Goal: Check status

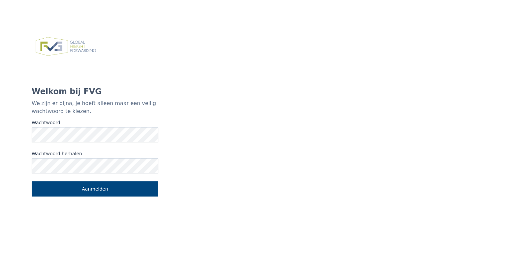
drag, startPoint x: 51, startPoint y: 142, endPoint x: 79, endPoint y: 212, distance: 75.1
click at [80, 214] on div "Welkom bij FVG We zijn er bijna, je hoeft alleen maar een veilig wachtwoord te …" at bounding box center [95, 114] width 190 height 253
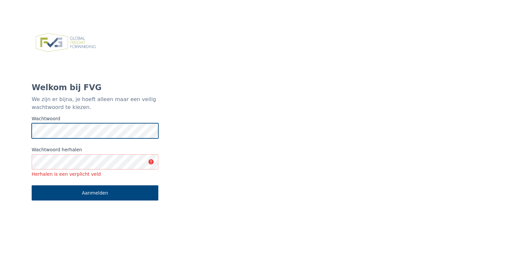
click at [30, 135] on div "Welkom bij FVG We zijn er bijna, je hoeft alleen maar een veilig wachtwoord te …" at bounding box center [95, 114] width 190 height 253
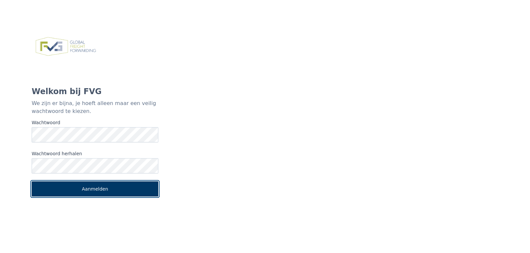
click at [103, 191] on font "Aanmelden" at bounding box center [95, 188] width 26 height 7
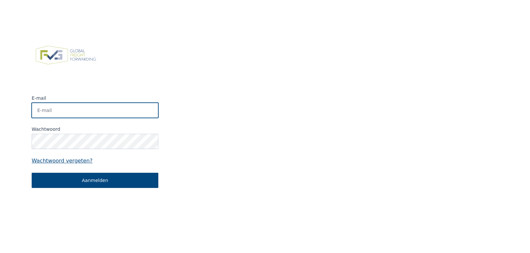
type input "[EMAIL_ADDRESS][DOMAIN_NAME]"
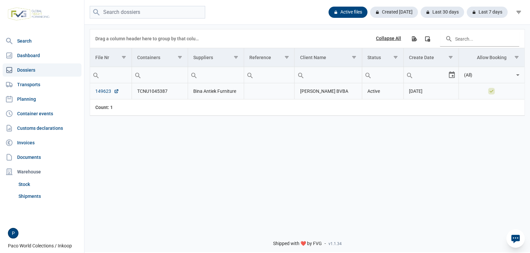
click at [108, 92] on link "149623" at bounding box center [107, 91] width 24 height 7
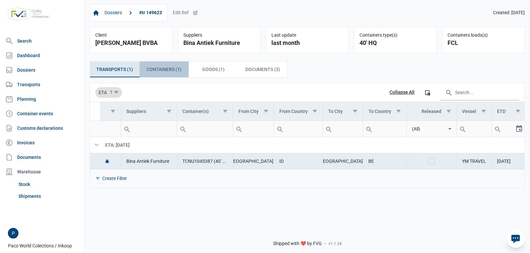
click at [158, 72] on span "Containers (1) Containers (1)" at bounding box center [164, 69] width 35 height 8
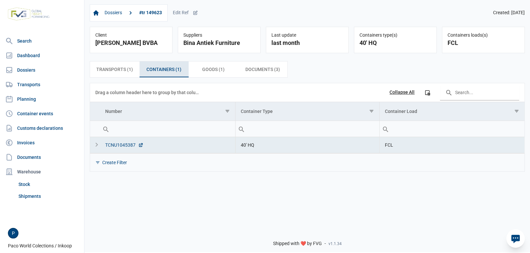
click at [120, 145] on div "TCNU1045387" at bounding box center [124, 145] width 38 height 7
click at [215, 71] on span "Goods (1) Goods (1)" at bounding box center [213, 69] width 22 height 8
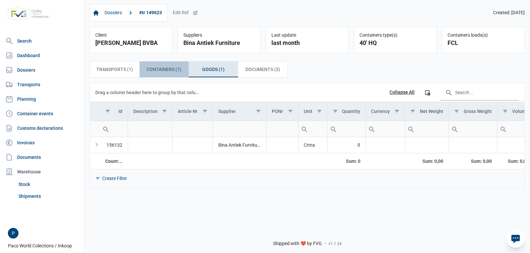
click at [160, 70] on span "Containers (1) Containers (1)" at bounding box center [164, 69] width 35 height 8
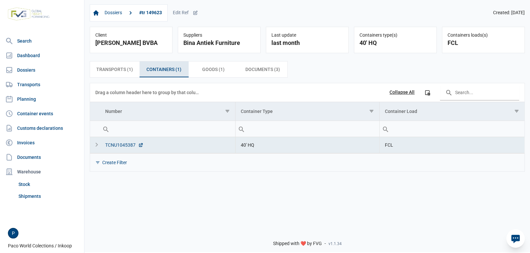
click at [141, 145] on icon "Data grid with 1 rows and 3 columns" at bounding box center [141, 144] width 3 height 3
click at [213, 71] on span "Goods (1) Goods (1)" at bounding box center [213, 69] width 22 height 8
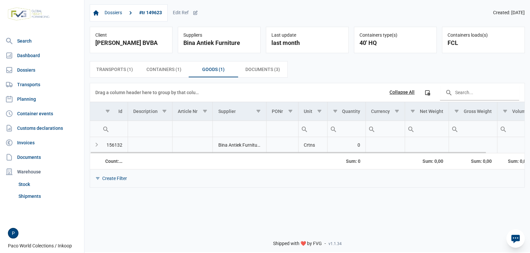
click at [116, 145] on td "156132" at bounding box center [114, 145] width 28 height 16
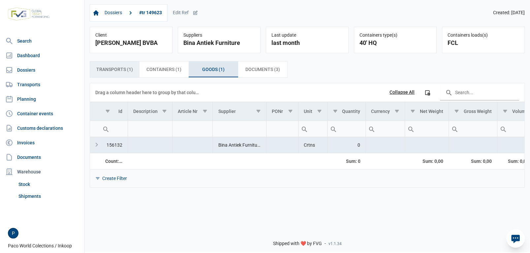
click at [118, 70] on span "Transports (1) Transports (1)" at bounding box center [114, 69] width 37 height 8
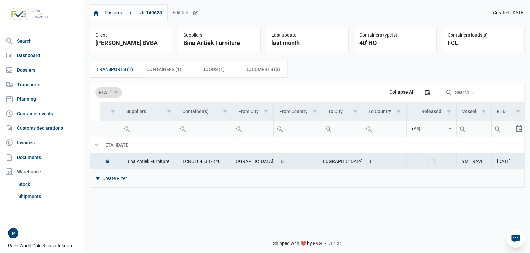
click at [349, 53] on div "Transports (1) Transports (1) Containers (1) Containers (1) Goods (1) Goods (1)…" at bounding box center [307, 40] width 83 height 26
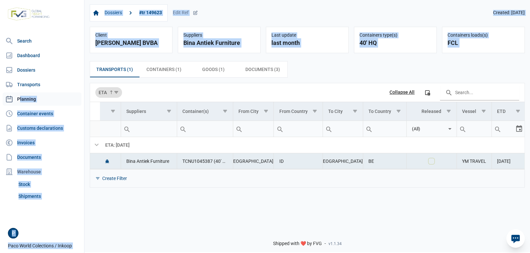
drag, startPoint x: 317, startPoint y: 76, endPoint x: 73, endPoint y: 101, distance: 245.2
click at [73, 101] on div "Search Dashboard Dossiers Transports Planning Container events Customs declarat…" at bounding box center [265, 125] width 530 height 253
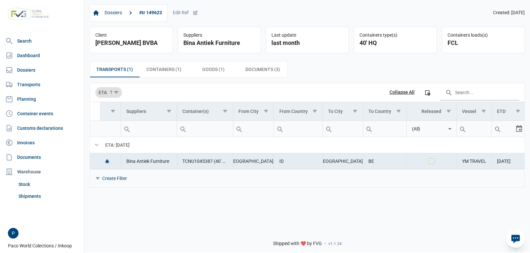
click at [161, 88] on div "ETA Collapse All Column Chooser" at bounding box center [307, 92] width 424 height 18
click at [158, 69] on span "Containers (1) Containers (1)" at bounding box center [164, 69] width 35 height 8
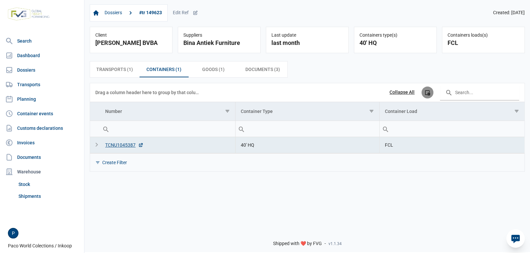
click at [428, 94] on icon "Column Chooser" at bounding box center [428, 92] width 6 height 6
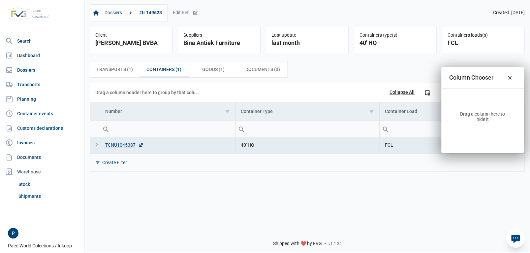
click at [460, 113] on div "Drag a column here to hide it" at bounding box center [482, 116] width 67 height 11
click at [509, 77] on icon "Close" at bounding box center [510, 78] width 6 height 6
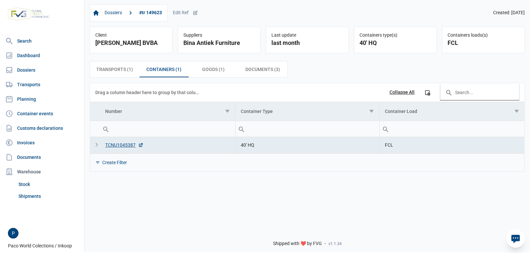
click at [462, 93] on input "Search in the data grid" at bounding box center [479, 92] width 79 height 16
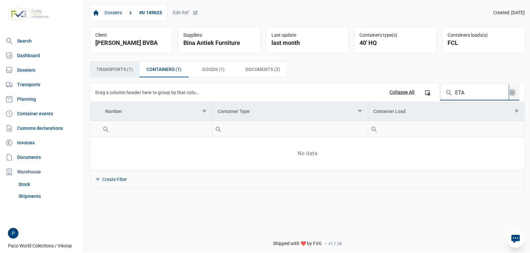
type input "ETA"
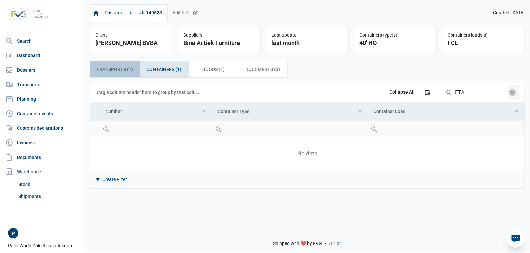
click at [116, 70] on span "Transports (1) Transports (1)" at bounding box center [114, 69] width 37 height 8
